Goal: Task Accomplishment & Management: Use online tool/utility

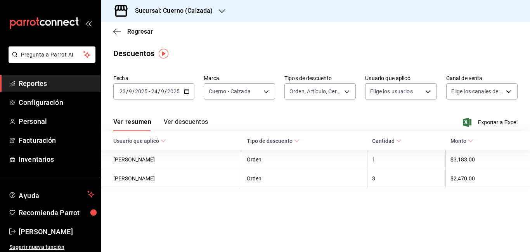
click at [185, 92] on icon "button" at bounding box center [186, 91] width 5 height 5
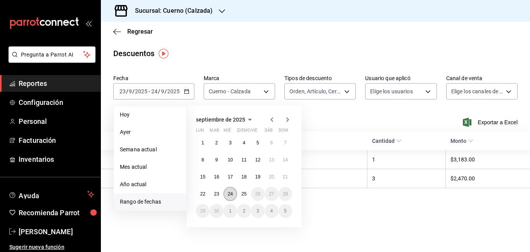
click at [233, 193] on button "24" at bounding box center [230, 194] width 14 height 14
click at [242, 195] on abbr "25" at bounding box center [243, 194] width 5 height 5
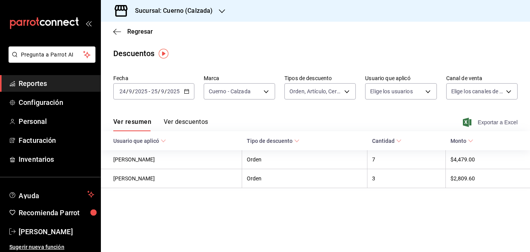
click at [483, 121] on span "Exportar a Excel" at bounding box center [490, 122] width 53 height 9
click at [27, 83] on span "Reportes" at bounding box center [57, 83] width 76 height 10
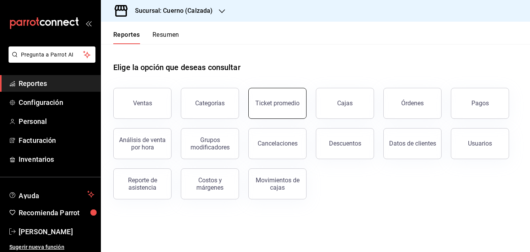
click at [283, 100] on button "Ticket promedio" at bounding box center [277, 103] width 58 height 31
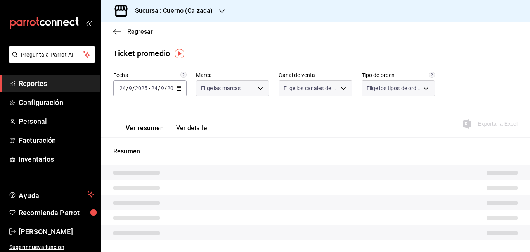
type input "b7ae777b-2dfc-42e0-9650-6cefdf37a424,c000f1c0-fb9f-4016-8e6a-f0d1e83e893d"
type input "PARROT,UBER_EATS,RAPPI,DIDI_FOOD,ONLINE"
type input "45550569-3ed2-40ec-865f-a78a43aad0fb,ed9744db-0daf-4564-a5b3-b3442505d928,23f9e…"
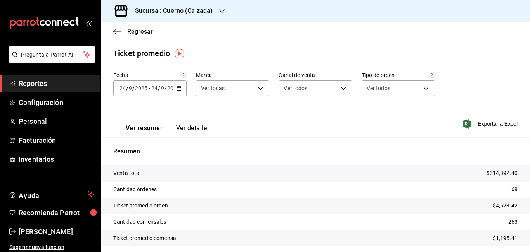
click at [177, 91] on div "[DATE] [DATE] - [DATE] [DATE]" at bounding box center [149, 88] width 73 height 16
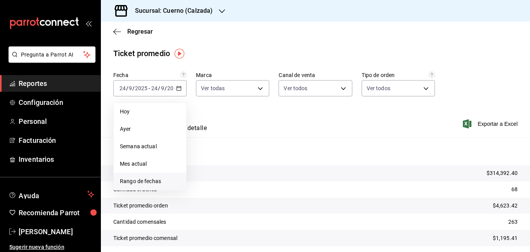
click at [153, 182] on span "Rango de fechas" at bounding box center [150, 182] width 60 height 8
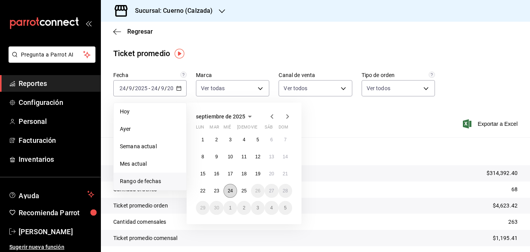
click at [226, 189] on button "24" at bounding box center [230, 191] width 14 height 14
click at [242, 189] on abbr "25" at bounding box center [243, 190] width 5 height 5
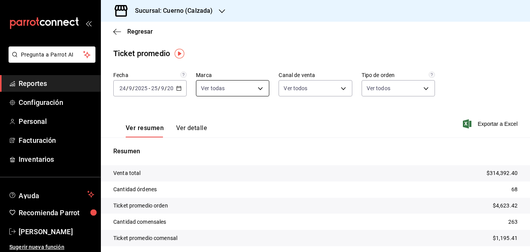
click at [263, 91] on body "Pregunta a Parrot AI Reportes Configuración Personal Facturación Inventarios Ay…" at bounding box center [265, 126] width 530 height 252
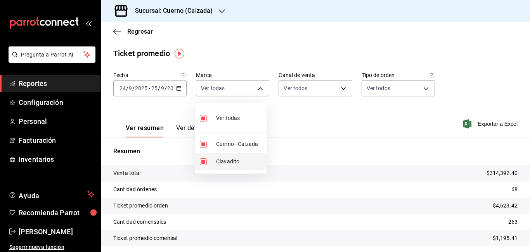
click at [229, 167] on li "Clavadito" at bounding box center [230, 161] width 71 height 17
type input "b7ae777b-2dfc-42e0-9650-6cefdf37a424"
checkbox input "false"
click at [335, 123] on div at bounding box center [265, 126] width 530 height 252
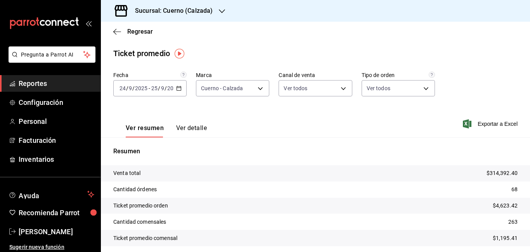
click at [41, 85] on span "Reportes" at bounding box center [57, 83] width 76 height 10
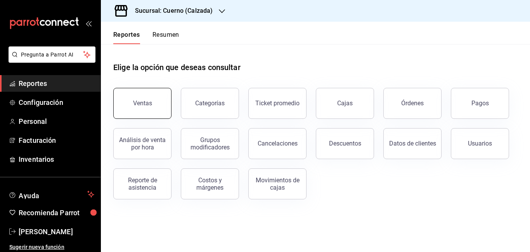
click at [148, 97] on button "Ventas" at bounding box center [142, 103] width 58 height 31
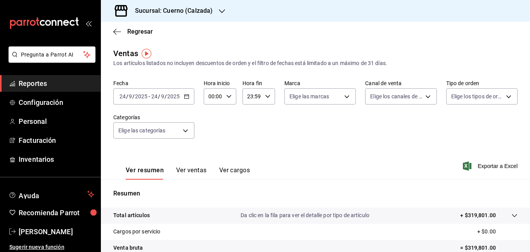
click at [188, 96] on icon "button" at bounding box center [186, 96] width 5 height 5
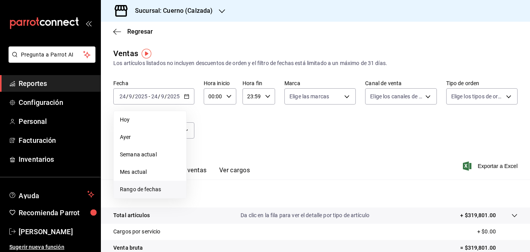
click at [144, 187] on span "Rango de fechas" at bounding box center [150, 190] width 60 height 8
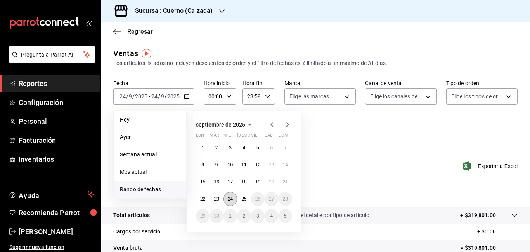
click at [231, 202] on button "24" at bounding box center [230, 199] width 14 height 14
click at [244, 200] on abbr "25" at bounding box center [243, 199] width 5 height 5
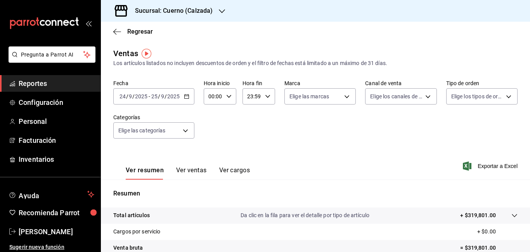
click at [213, 95] on input "00:00" at bounding box center [213, 97] width 19 height 16
click at [213, 95] on div at bounding box center [265, 126] width 530 height 252
type input "05:00"
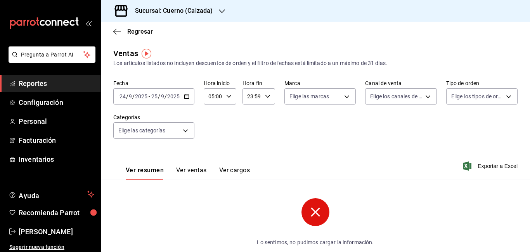
click at [250, 98] on input "23:59" at bounding box center [251, 97] width 19 height 16
click at [250, 98] on div at bounding box center [265, 126] width 530 height 252
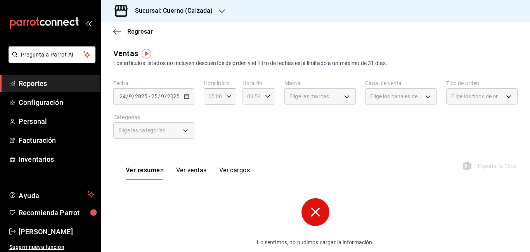
click at [251, 95] on input "03:59" at bounding box center [251, 97] width 19 height 16
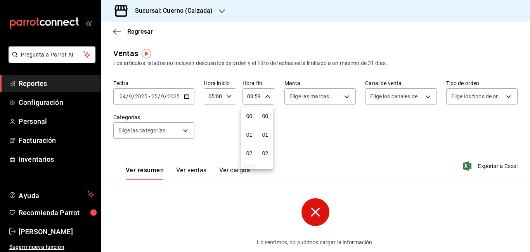
scroll to position [1055, 0]
click at [249, 151] on span "05" at bounding box center [248, 153] width 3 height 6
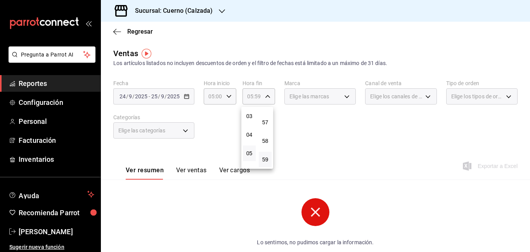
click at [255, 96] on div at bounding box center [265, 126] width 530 height 252
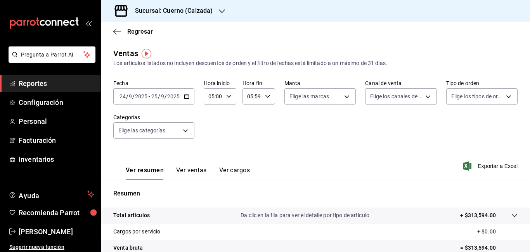
click at [256, 96] on input "05:59" at bounding box center [251, 97] width 19 height 16
click at [256, 96] on div at bounding box center [265, 126] width 530 height 252
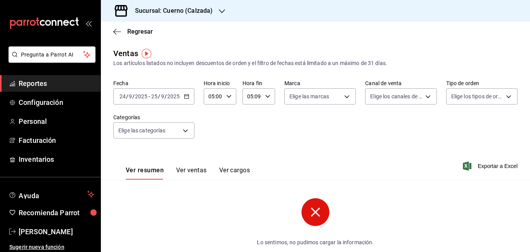
click at [260, 97] on input "05:09" at bounding box center [251, 97] width 19 height 16
click at [258, 97] on div at bounding box center [265, 126] width 530 height 252
type input "05:00"
click at [322, 97] on body "Pregunta a Parrot AI Reportes Configuración Personal Facturación Inventarios Ay…" at bounding box center [265, 126] width 530 height 252
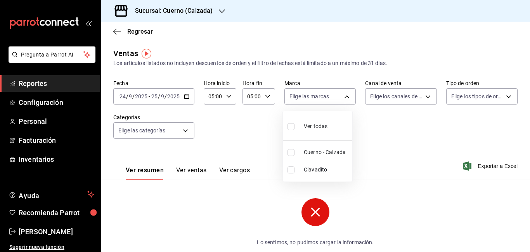
click at [319, 147] on li "Cuerno - Calzada" at bounding box center [317, 152] width 69 height 17
type input "b7ae777b-2dfc-42e0-9650-6cefdf37a424"
checkbox input "true"
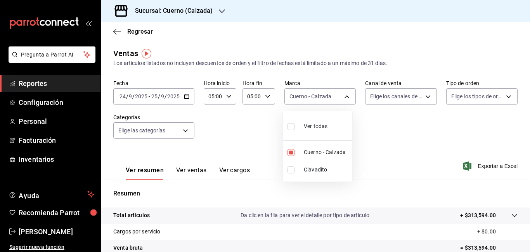
click at [401, 124] on div at bounding box center [265, 126] width 530 height 252
click at [479, 165] on span "Exportar a Excel" at bounding box center [490, 166] width 53 height 9
click at [33, 83] on span "Reportes" at bounding box center [57, 83] width 76 height 10
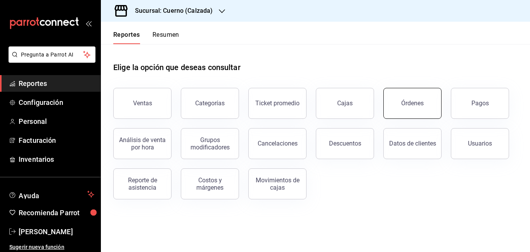
click at [407, 102] on div "Órdenes" at bounding box center [412, 103] width 22 height 7
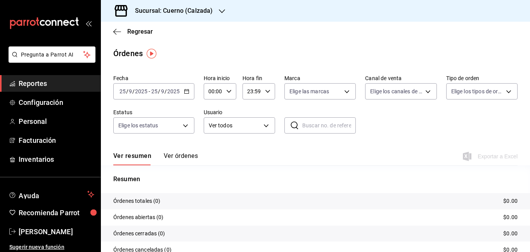
click at [186, 91] on icon "button" at bounding box center [186, 91] width 5 height 5
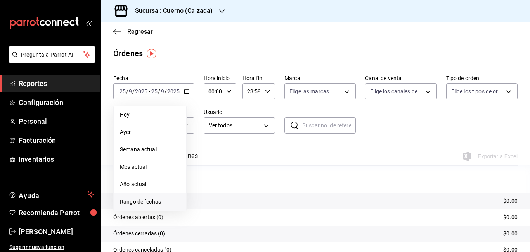
click at [137, 201] on span "Rango de fechas" at bounding box center [150, 202] width 60 height 8
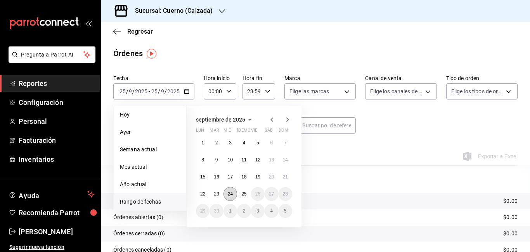
click at [230, 196] on abbr "24" at bounding box center [230, 194] width 5 height 5
click at [243, 196] on abbr "25" at bounding box center [243, 194] width 5 height 5
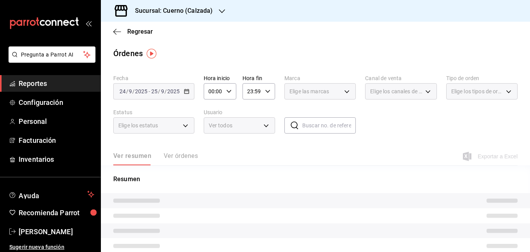
click at [212, 91] on input "00:00" at bounding box center [213, 92] width 19 height 16
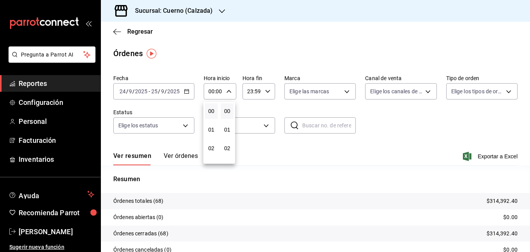
click at [212, 91] on div at bounding box center [265, 126] width 530 height 252
click at [212, 91] on input "00:00" at bounding box center [213, 92] width 19 height 16
click at [212, 91] on div at bounding box center [265, 126] width 530 height 252
click at [213, 91] on input "00:00" at bounding box center [213, 92] width 19 height 16
click at [213, 91] on div at bounding box center [265, 126] width 530 height 252
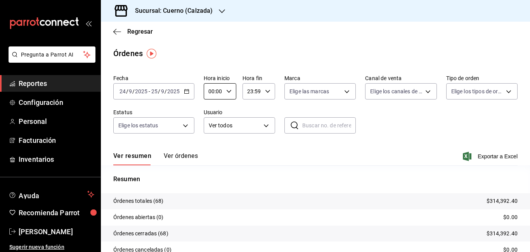
click at [213, 91] on input "00:00" at bounding box center [213, 92] width 19 height 16
click at [213, 91] on div at bounding box center [265, 126] width 530 height 252
type input "05:00"
click at [248, 92] on input "23:59" at bounding box center [251, 92] width 19 height 16
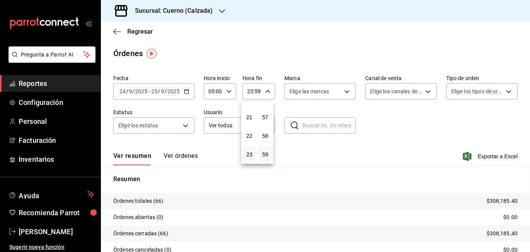
click at [248, 92] on div at bounding box center [265, 126] width 530 height 252
click at [251, 90] on input "03:59" at bounding box center [251, 92] width 19 height 16
click at [251, 146] on span "05" at bounding box center [248, 148] width 3 height 6
click at [251, 148] on span "05" at bounding box center [248, 148] width 3 height 6
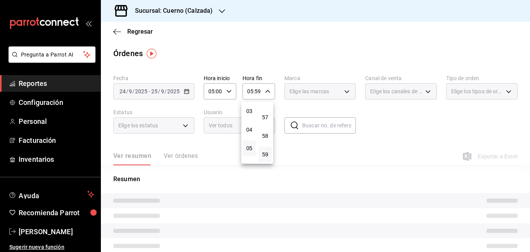
click at [257, 91] on div at bounding box center [265, 126] width 530 height 252
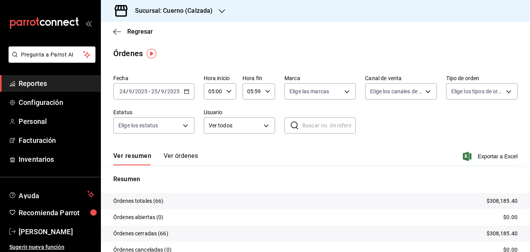
click at [256, 91] on input "05:59" at bounding box center [251, 92] width 19 height 16
click at [256, 91] on div at bounding box center [265, 126] width 530 height 252
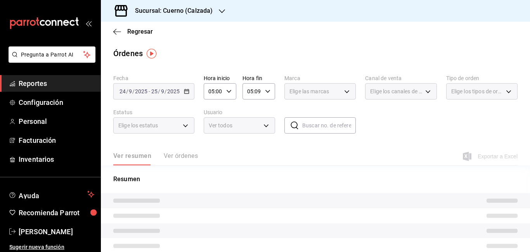
click at [259, 91] on input "05:09" at bounding box center [251, 92] width 19 height 16
click at [259, 91] on div at bounding box center [265, 126] width 530 height 252
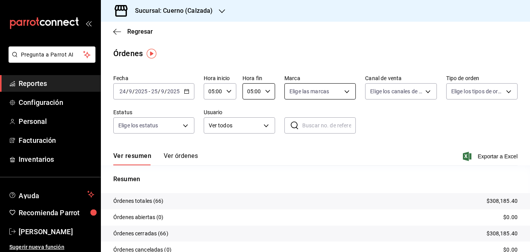
type input "05:00"
click at [344, 90] on body "Pregunta a Parrot AI Reportes Configuración Personal Facturación Inventarios Ay…" at bounding box center [265, 126] width 530 height 252
click at [317, 147] on span "Cuerno - Calzada" at bounding box center [326, 147] width 45 height 8
type input "b7ae777b-2dfc-42e0-9650-6cefdf37a424"
checkbox input "true"
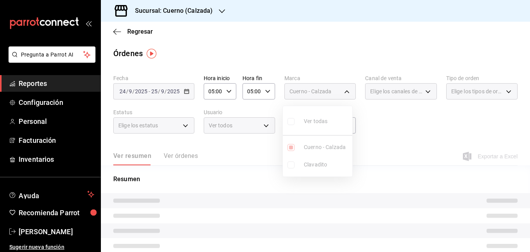
click at [403, 120] on div at bounding box center [265, 126] width 530 height 252
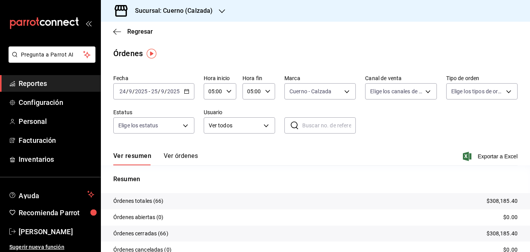
click at [307, 128] on input "text" at bounding box center [329, 126] width 54 height 16
paste input "240925-P-0001"
type input "240925-P-0001"
click at [480, 157] on span "Exportar a Excel" at bounding box center [490, 156] width 53 height 9
